Goal: Information Seeking & Learning: Compare options

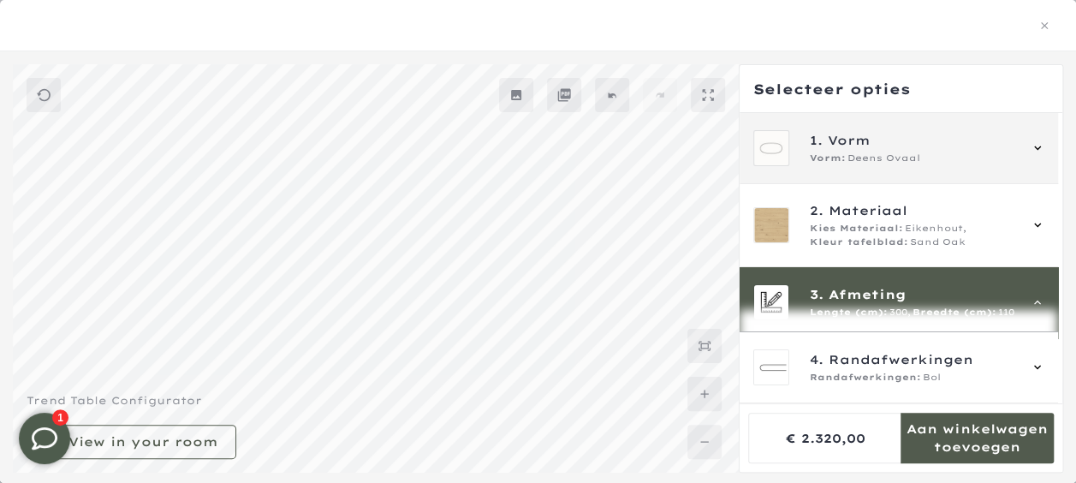
click at [880, 157] on span "Deens Ovaal" at bounding box center [883, 158] width 73 height 14
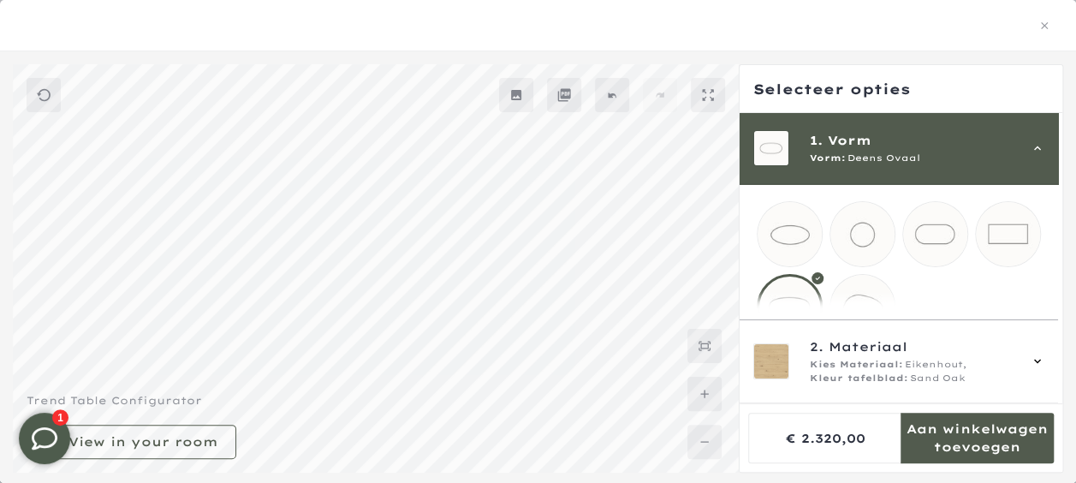
click at [928, 233] on mmq-loader at bounding box center [935, 234] width 64 height 64
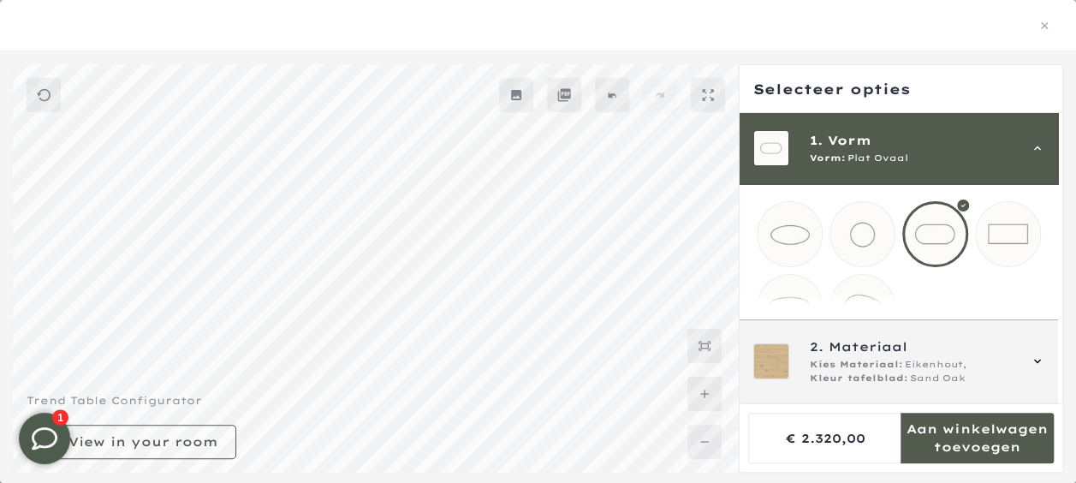
click at [1037, 359] on icon at bounding box center [1037, 361] width 14 height 14
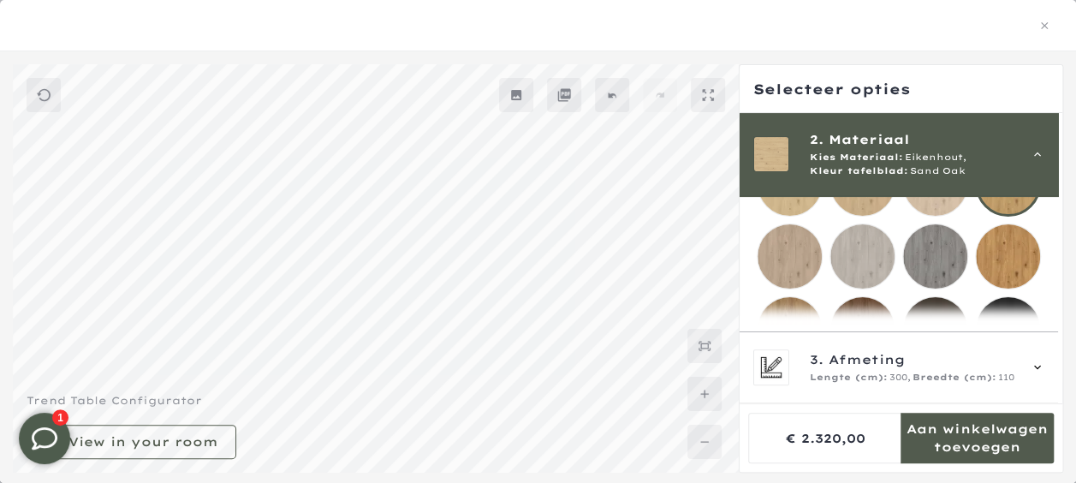
scroll to position [284, 0]
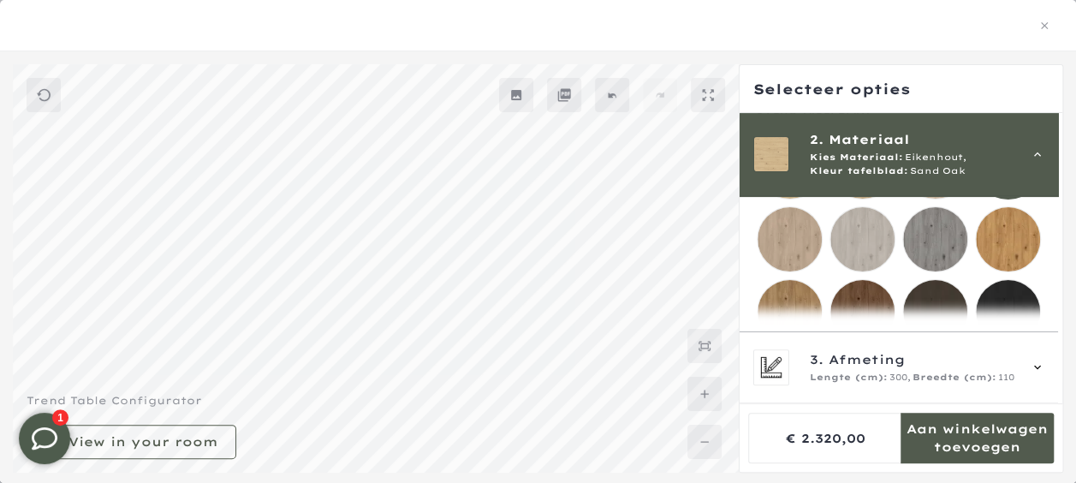
click at [1017, 234] on mmq-loader at bounding box center [1008, 239] width 64 height 64
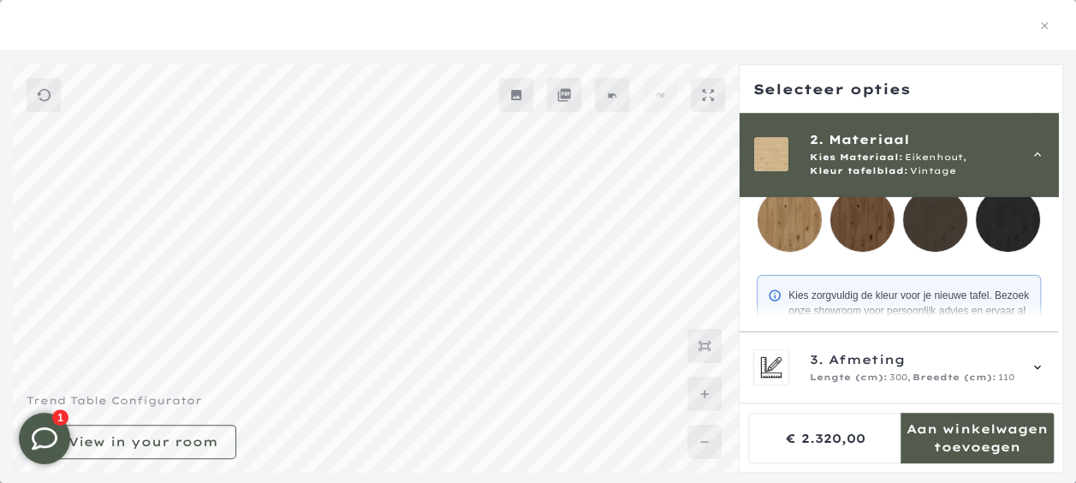
scroll to position [387, 0]
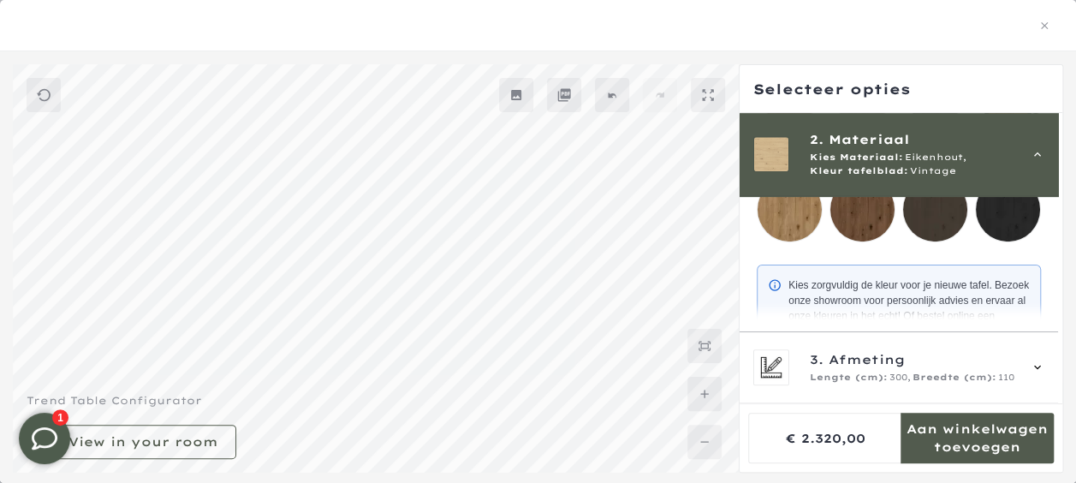
click at [790, 217] on mmq-loader at bounding box center [789, 209] width 64 height 64
click at [864, 219] on mmq-loader at bounding box center [862, 209] width 64 height 64
click at [930, 228] on mmq-loader at bounding box center [935, 209] width 64 height 64
click at [1063, 116] on div at bounding box center [538, 268] width 1076 height 408
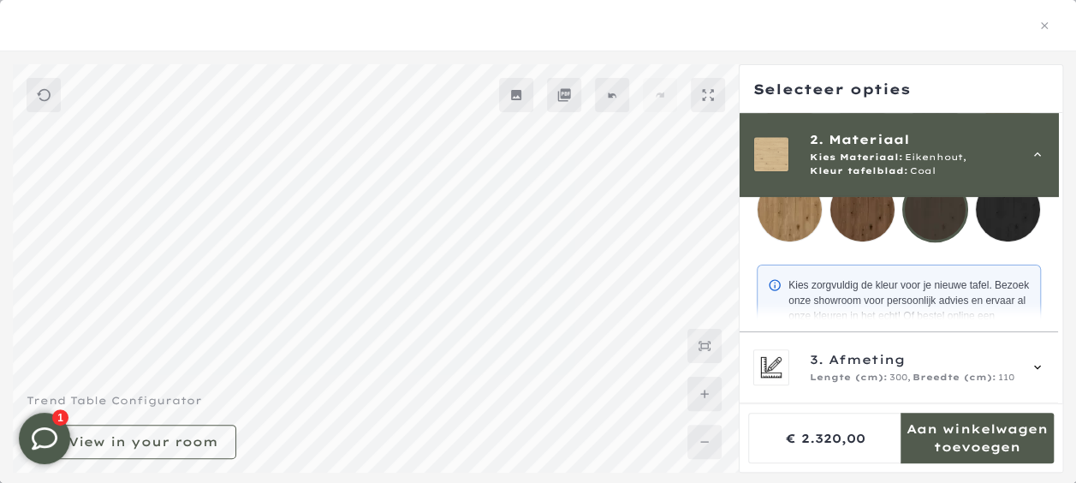
scroll to position [133, 0]
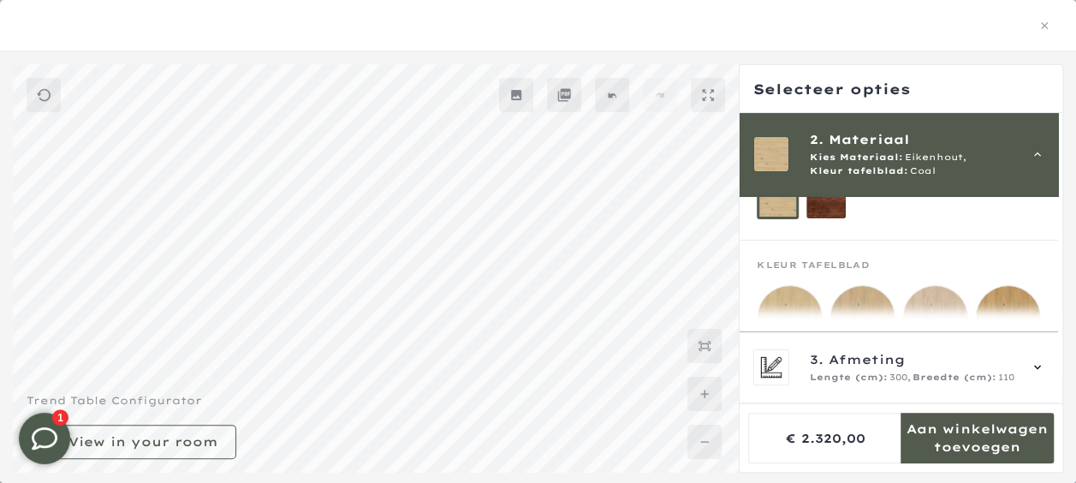
click at [1001, 304] on mmq-loader at bounding box center [1008, 318] width 64 height 64
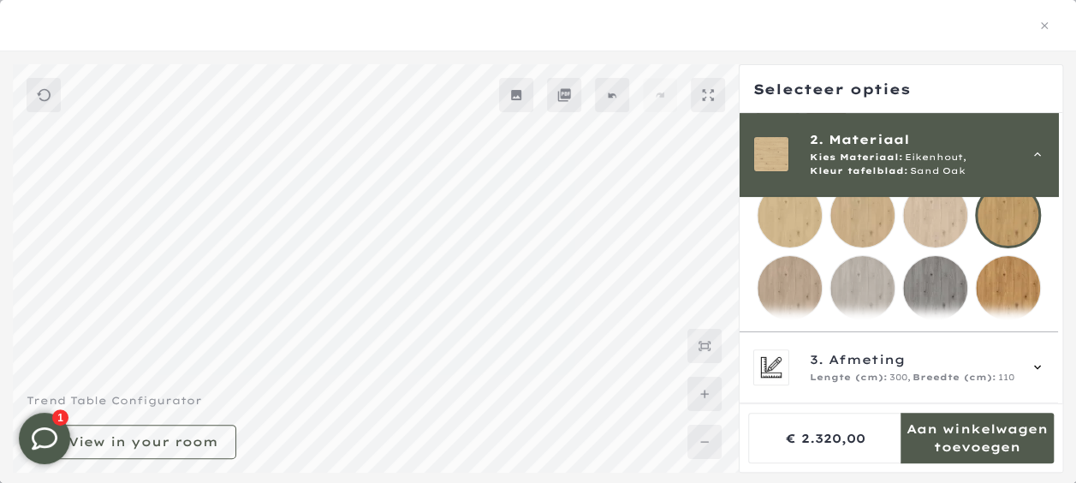
scroll to position [270, 0]
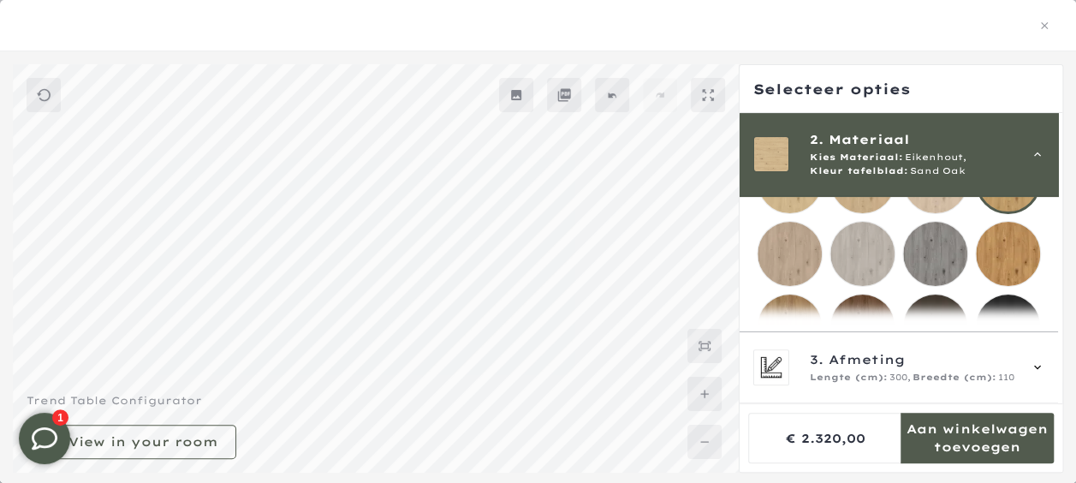
click at [1013, 254] on mmq-loader at bounding box center [1008, 254] width 64 height 64
click at [1003, 204] on mmq-loader at bounding box center [1008, 181] width 64 height 64
click at [1003, 251] on mmq-loader at bounding box center [1008, 254] width 64 height 64
click at [1001, 204] on mmq-loader at bounding box center [1008, 181] width 64 height 64
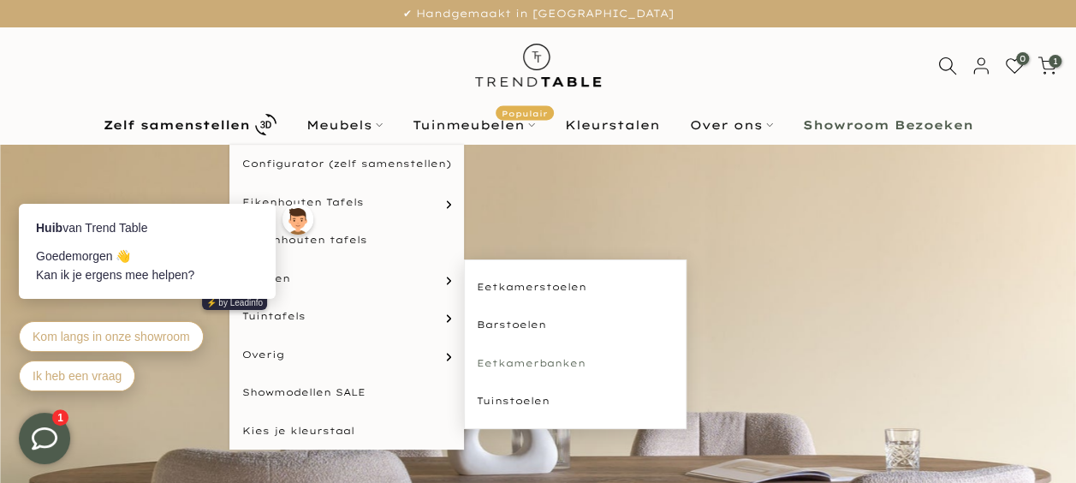
click at [518, 361] on link "Eetkamerbanken" at bounding box center [575, 363] width 222 height 39
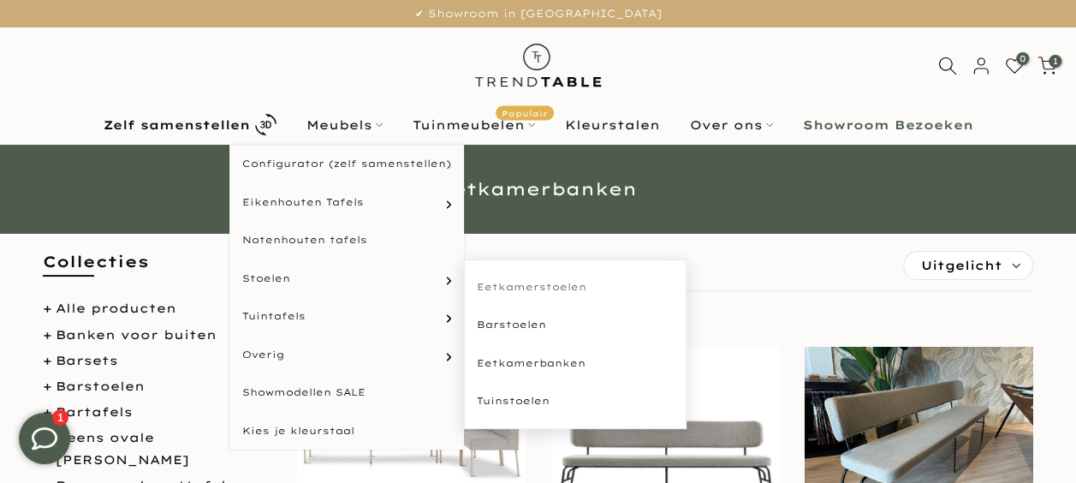
click at [524, 287] on link "Eetkamerstoelen" at bounding box center [575, 287] width 222 height 39
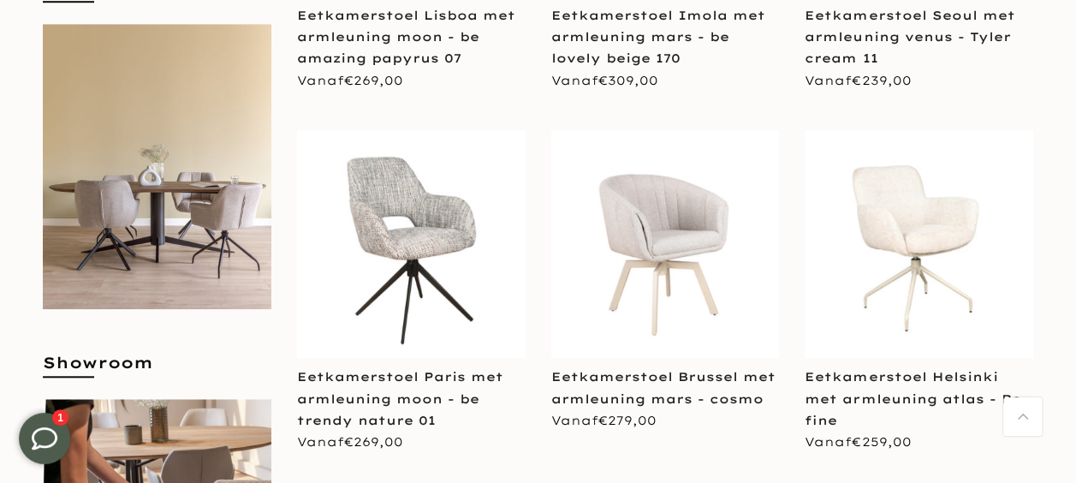
scroll to position [650, 0]
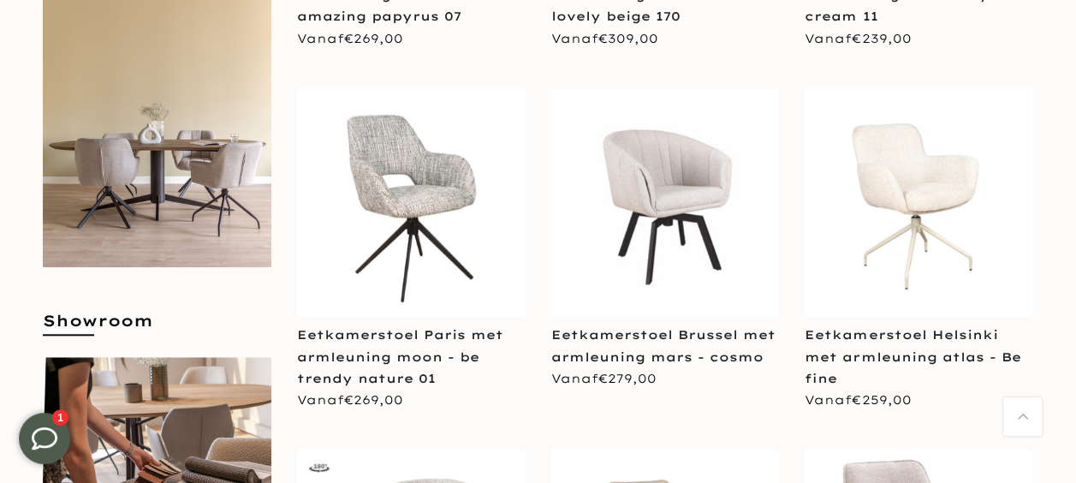
click at [755, 306] on div "**********" at bounding box center [665, 245] width 228 height 314
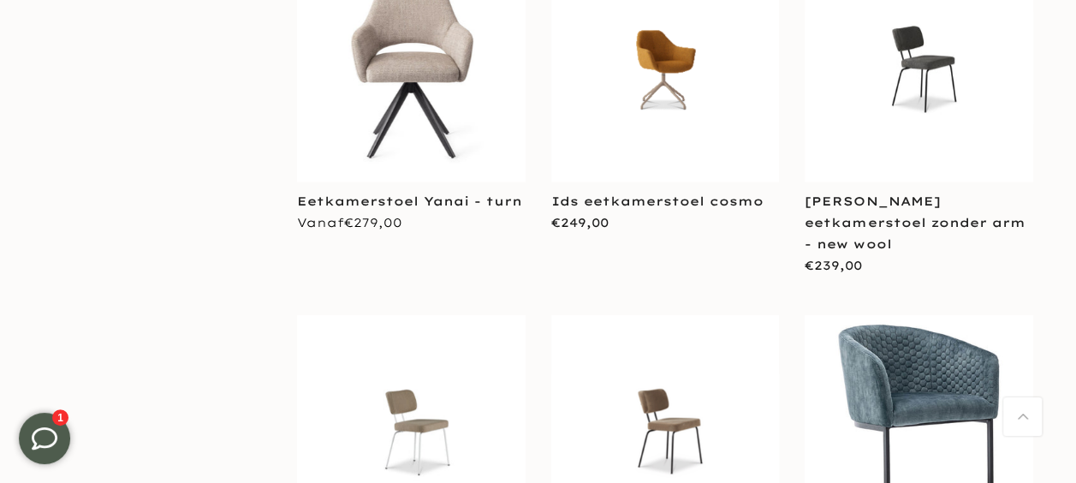
scroll to position [2636, 0]
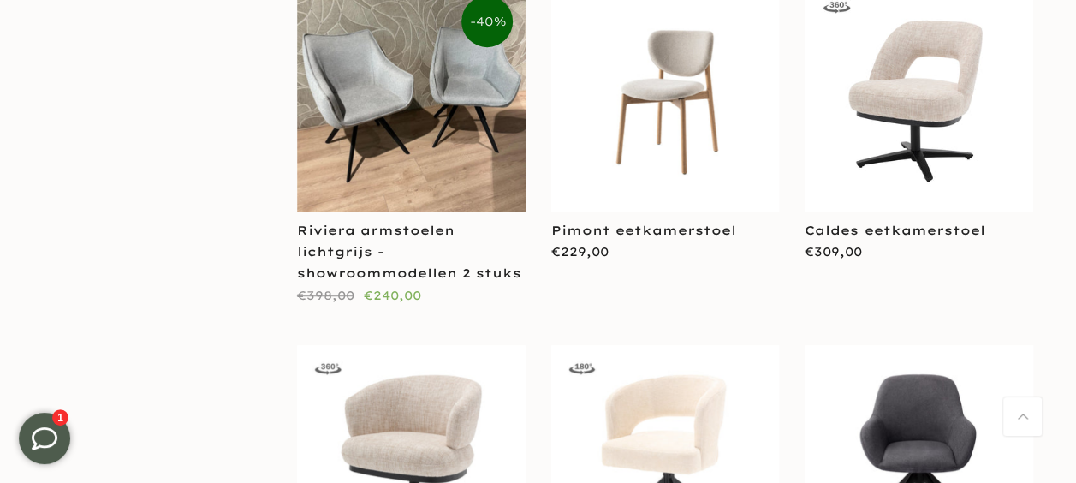
scroll to position [3765, 0]
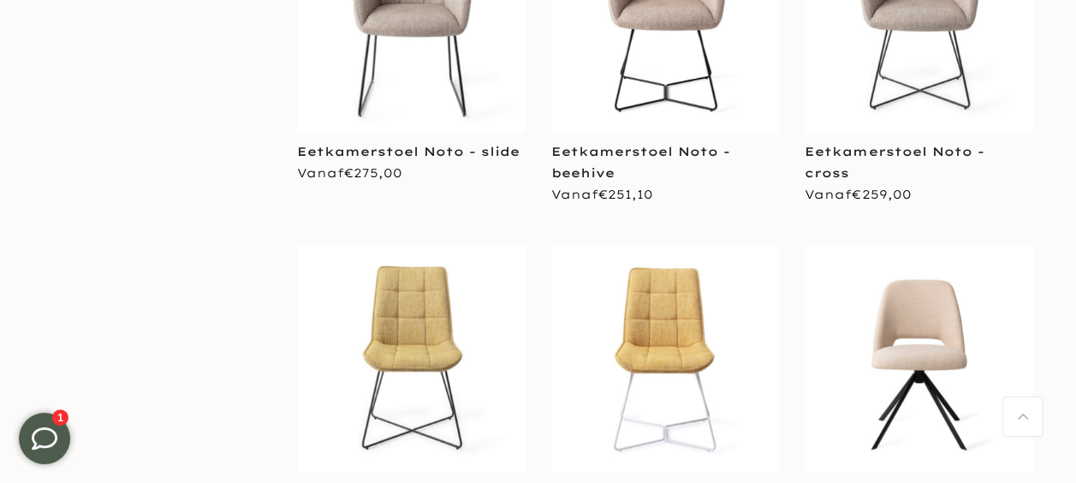
scroll to position [6093, 0]
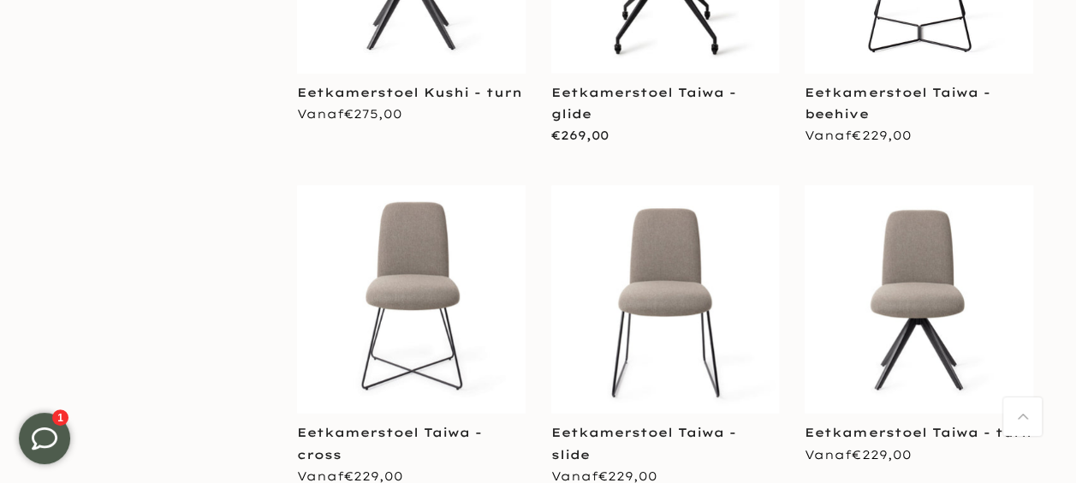
scroll to position [4695, 0]
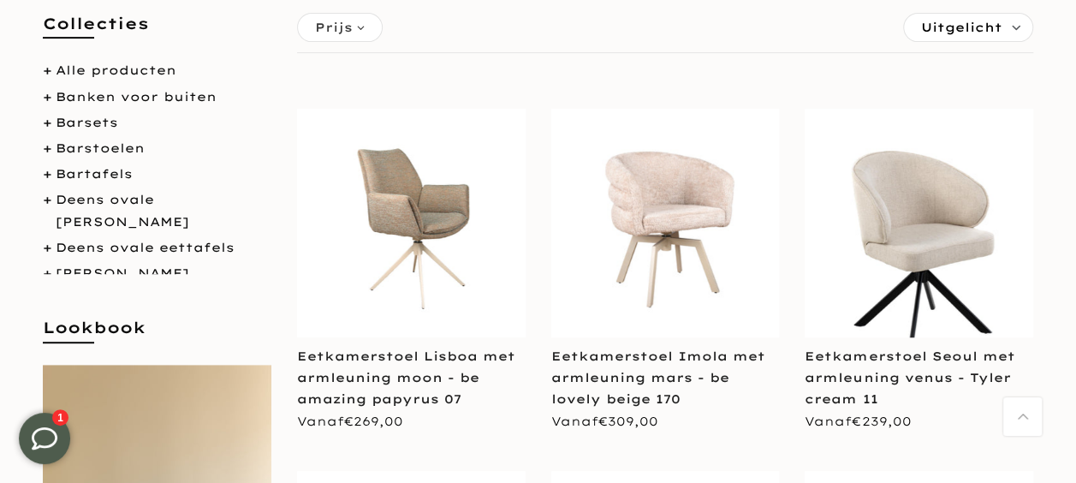
scroll to position [308, 0]
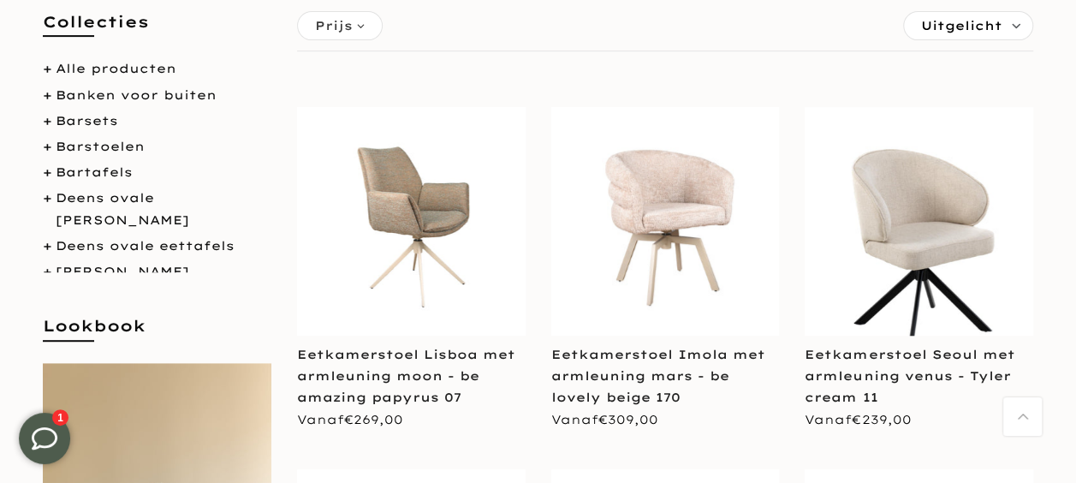
click at [624, 108] on img at bounding box center [665, 221] width 228 height 228
